Goal: Register for event/course

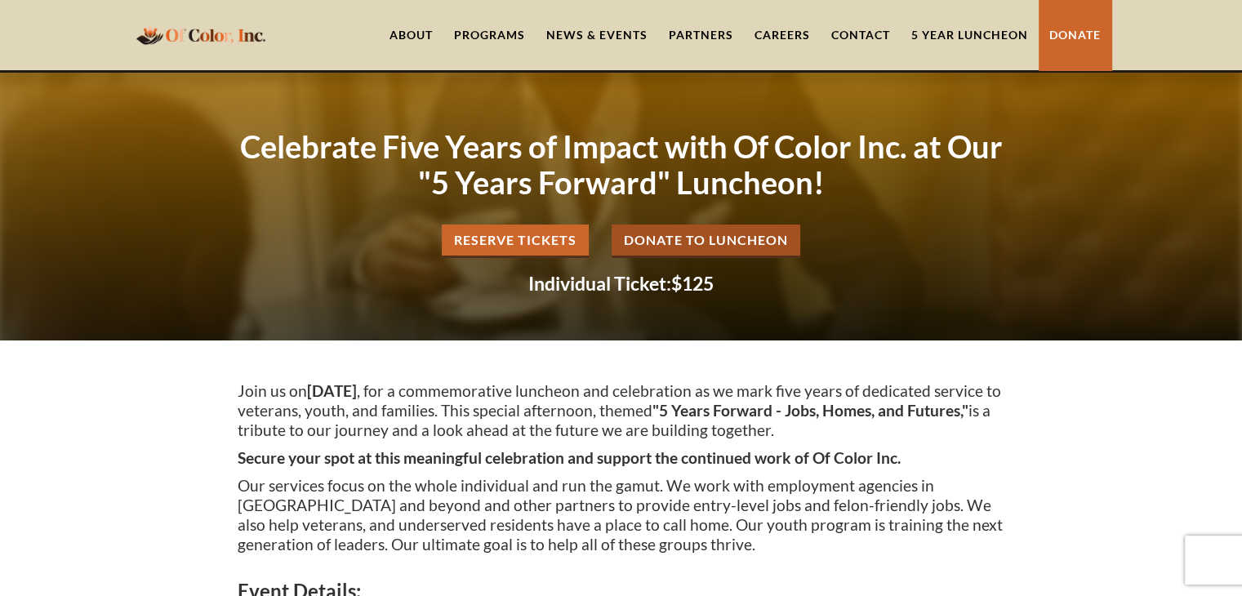
click at [497, 247] on link "Reserve Tickets" at bounding box center [515, 241] width 147 height 33
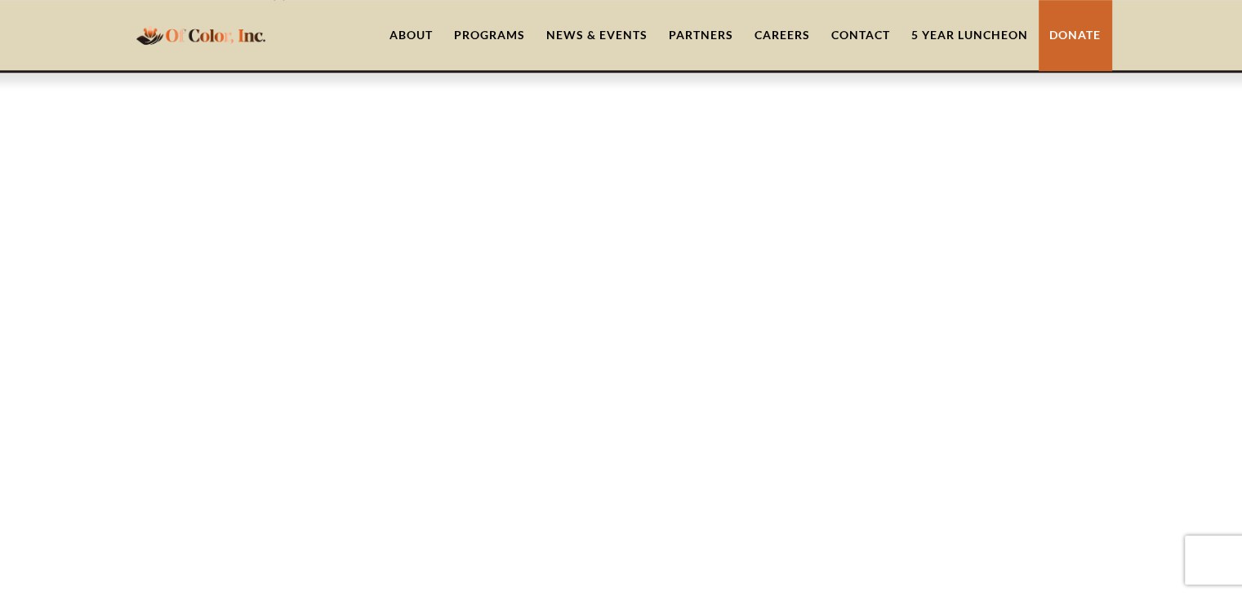
scroll to position [1357, 0]
click at [934, 39] on link "5 Year Luncheon" at bounding box center [970, 35] width 138 height 70
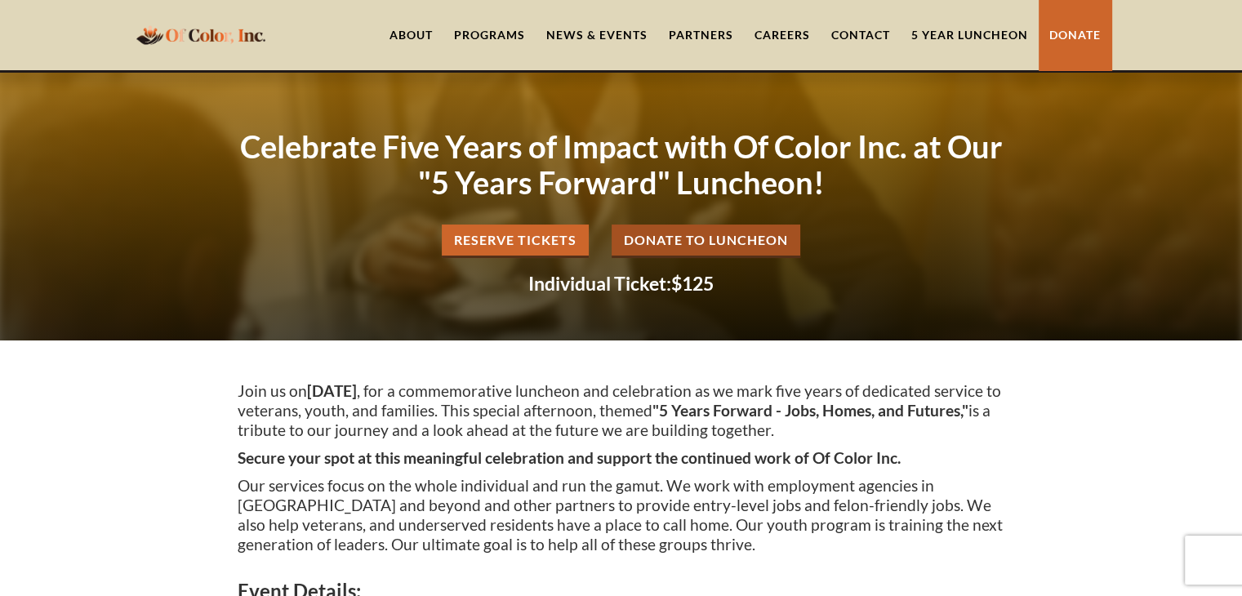
click at [947, 49] on link "5 Year Luncheon" at bounding box center [970, 35] width 138 height 70
click at [938, 33] on link "5 Year Luncheon" at bounding box center [970, 35] width 138 height 70
click at [935, 38] on link "5 Year Luncheon" at bounding box center [970, 35] width 138 height 70
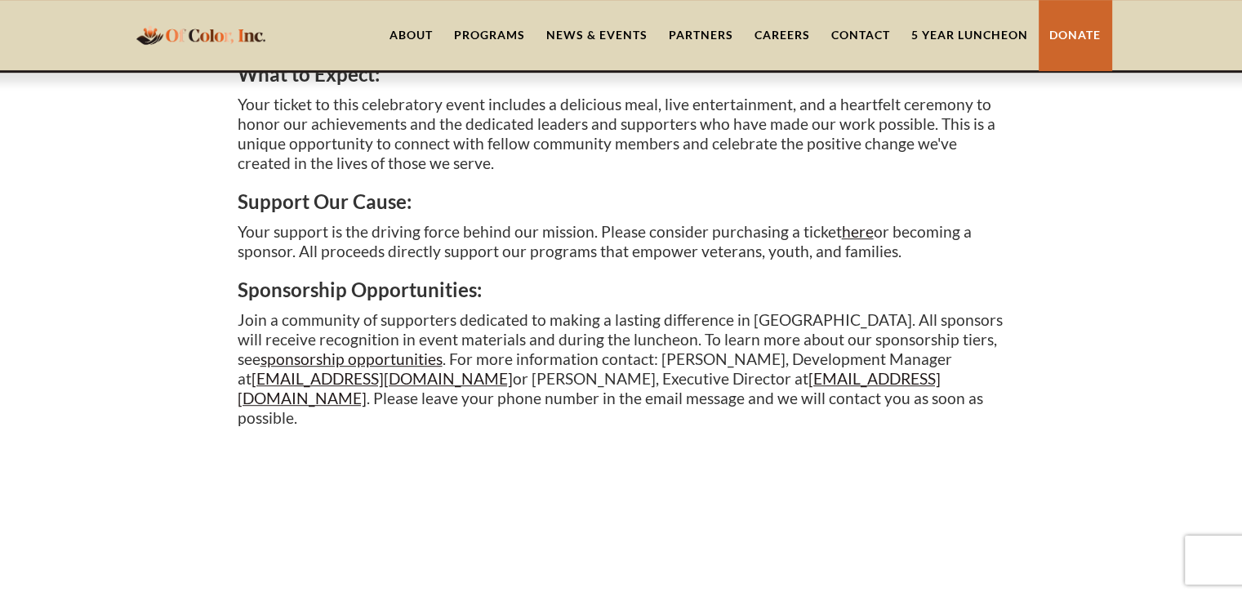
scroll to position [948, 0]
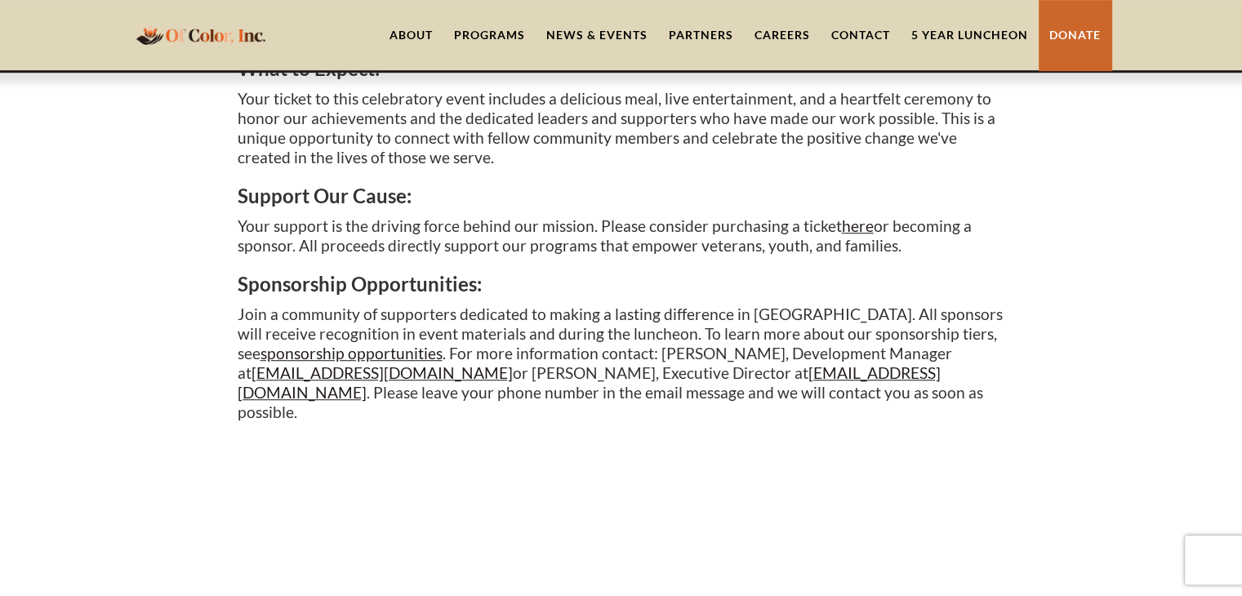
click at [350, 353] on link "sponsorship opportunities" at bounding box center [352, 353] width 182 height 19
click at [974, 41] on link "5 Year Luncheon" at bounding box center [970, 35] width 138 height 70
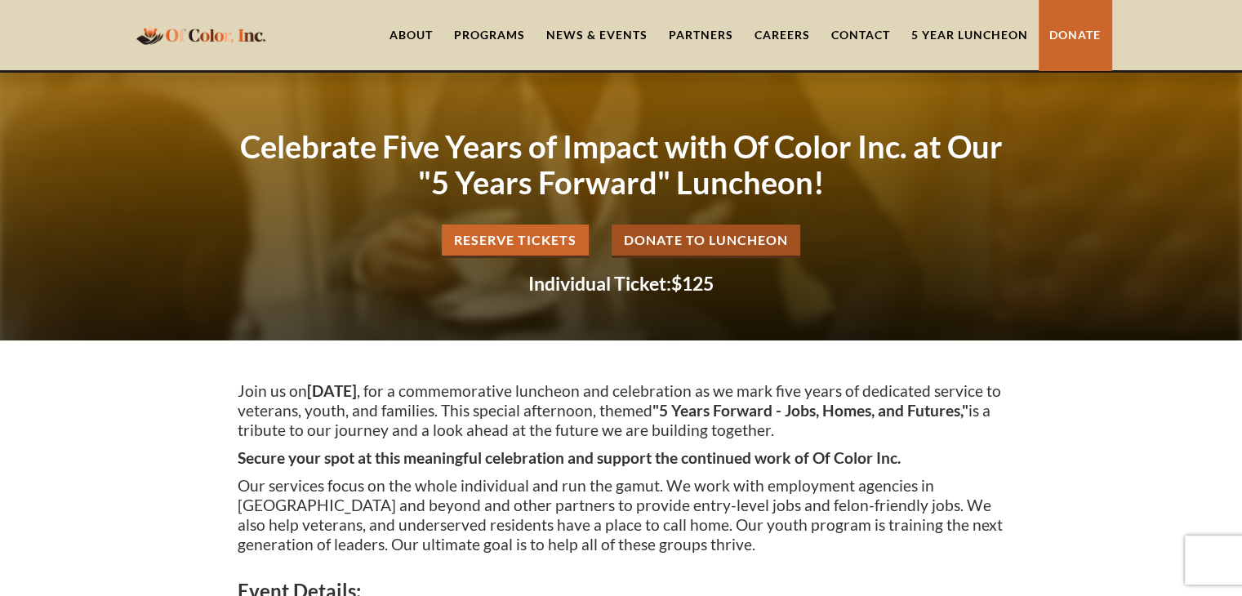
click at [544, 243] on link "Reserve Tickets" at bounding box center [515, 241] width 147 height 33
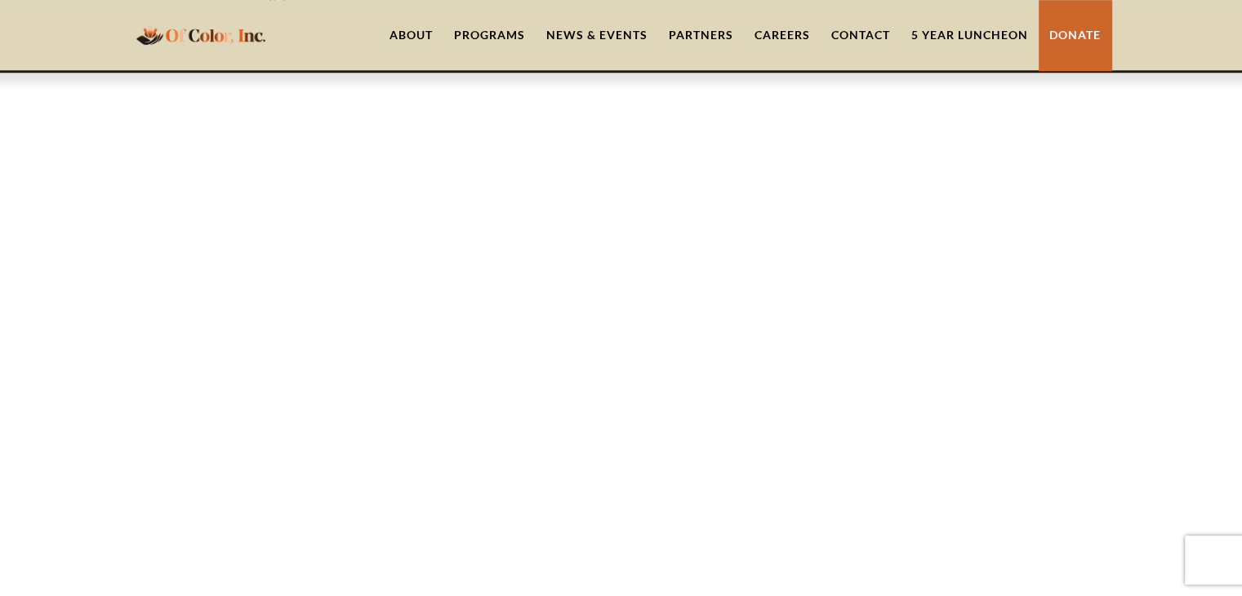
scroll to position [1357, 0]
